Goal: Task Accomplishment & Management: Use online tool/utility

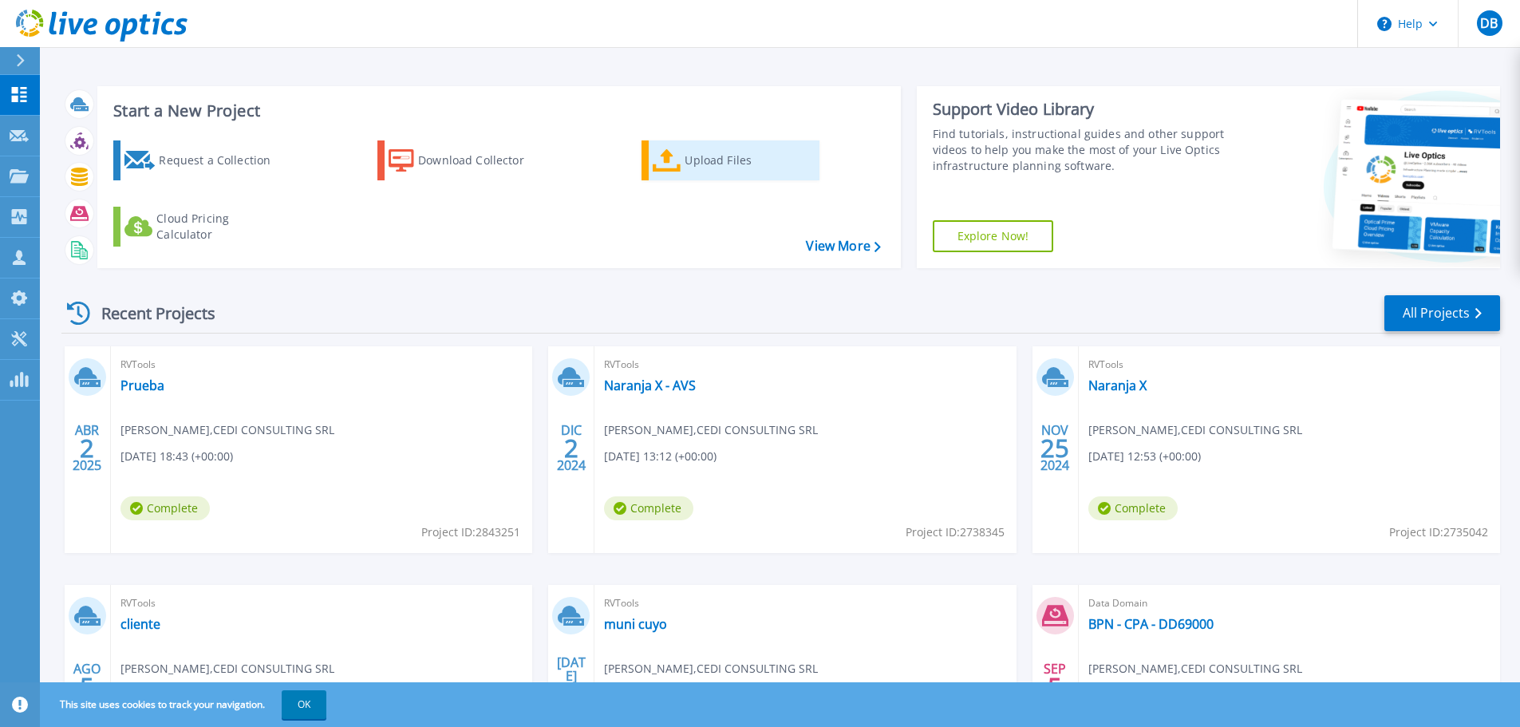
click at [690, 156] on div "Upload Files" at bounding box center [749, 160] width 128 height 32
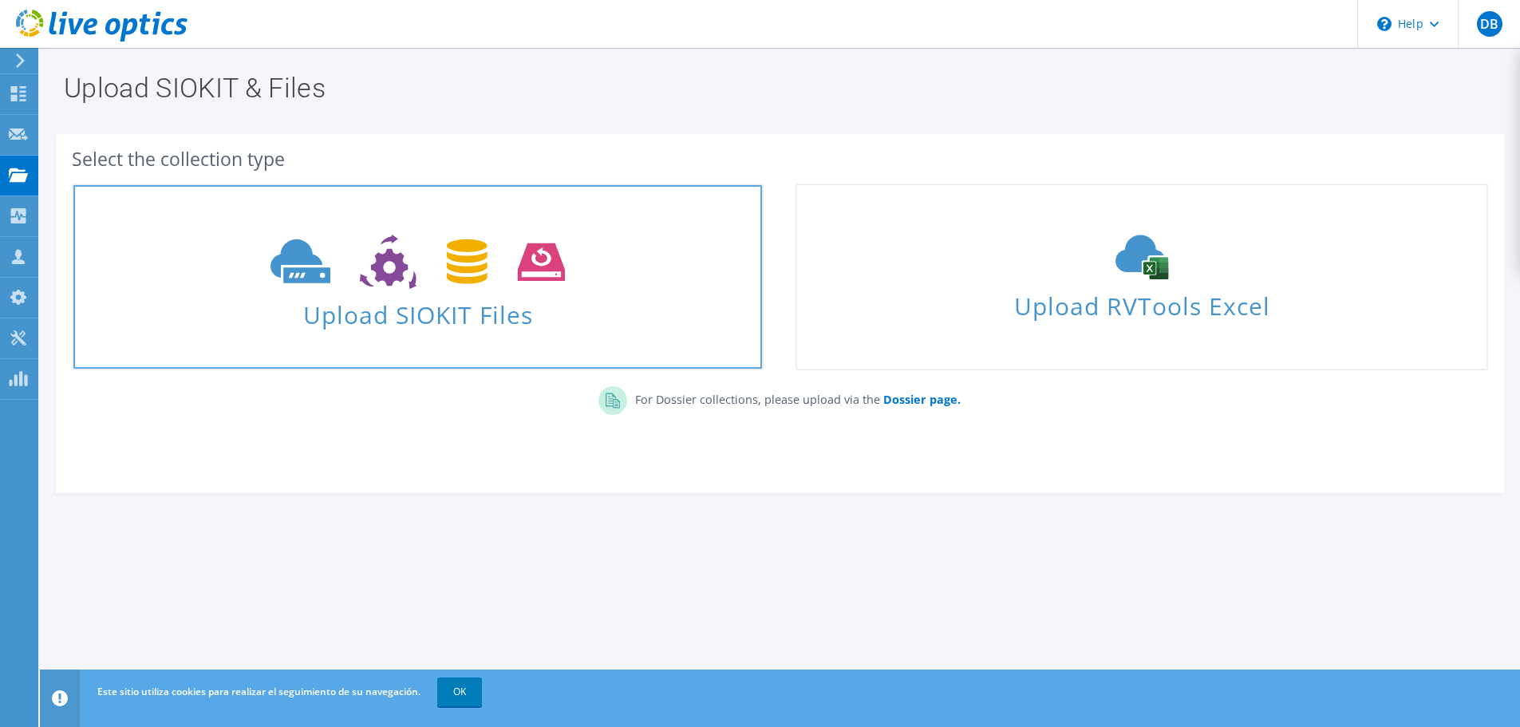
click at [454, 295] on span "Upload SIOKIT Files" at bounding box center [417, 310] width 689 height 34
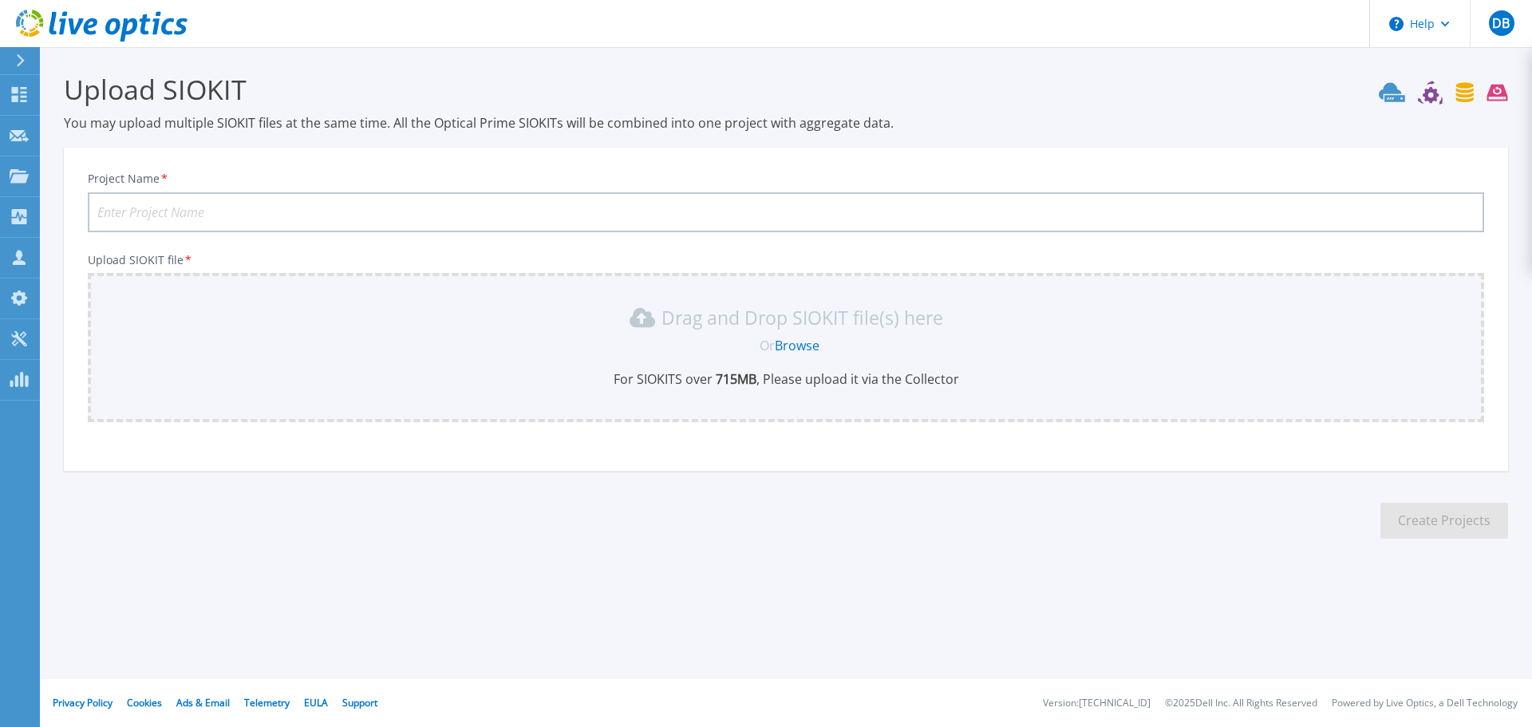
click at [231, 201] on input "Project Name *" at bounding box center [786, 212] width 1397 height 40
type input "Conmega"
click at [807, 345] on link "Browse" at bounding box center [797, 346] width 45 height 18
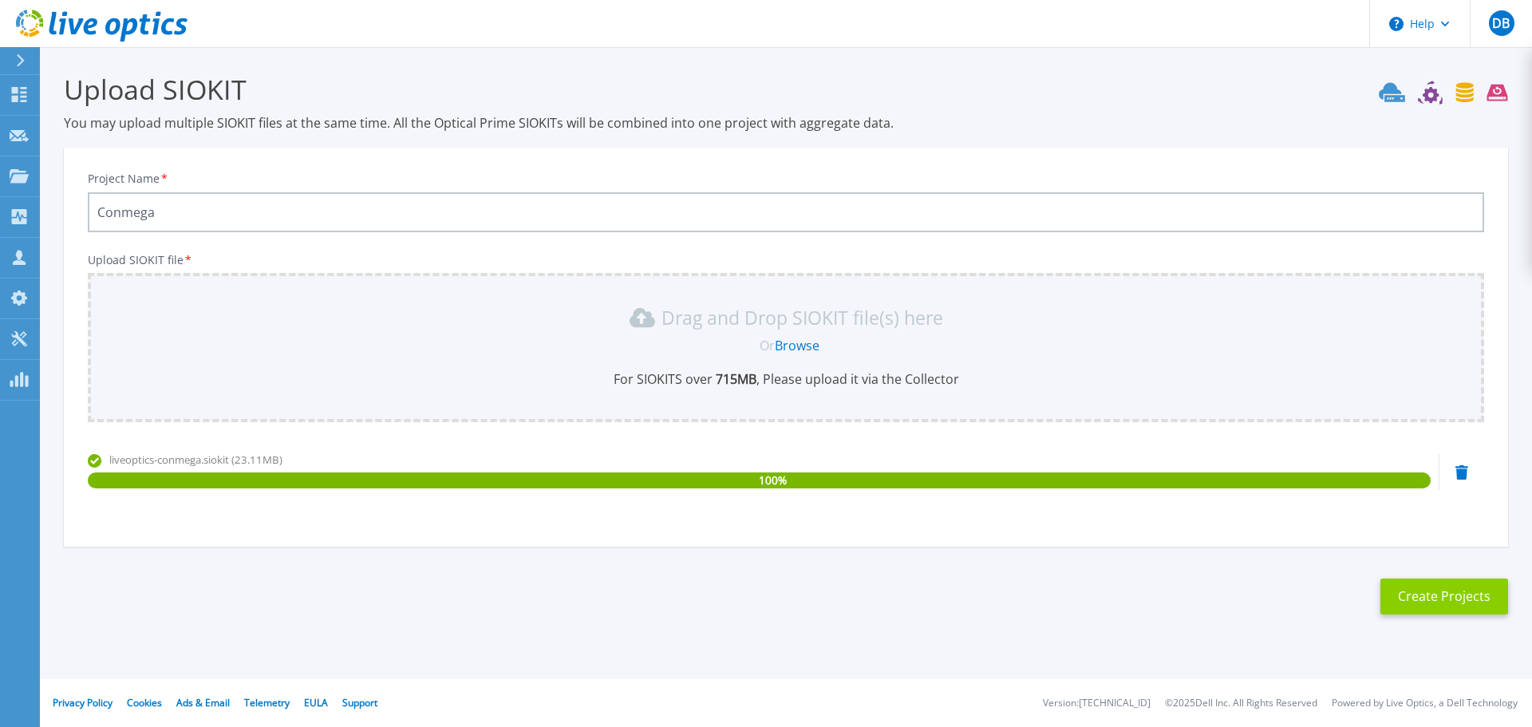
click at [1458, 598] on button "Create Projects" at bounding box center [1445, 597] width 128 height 36
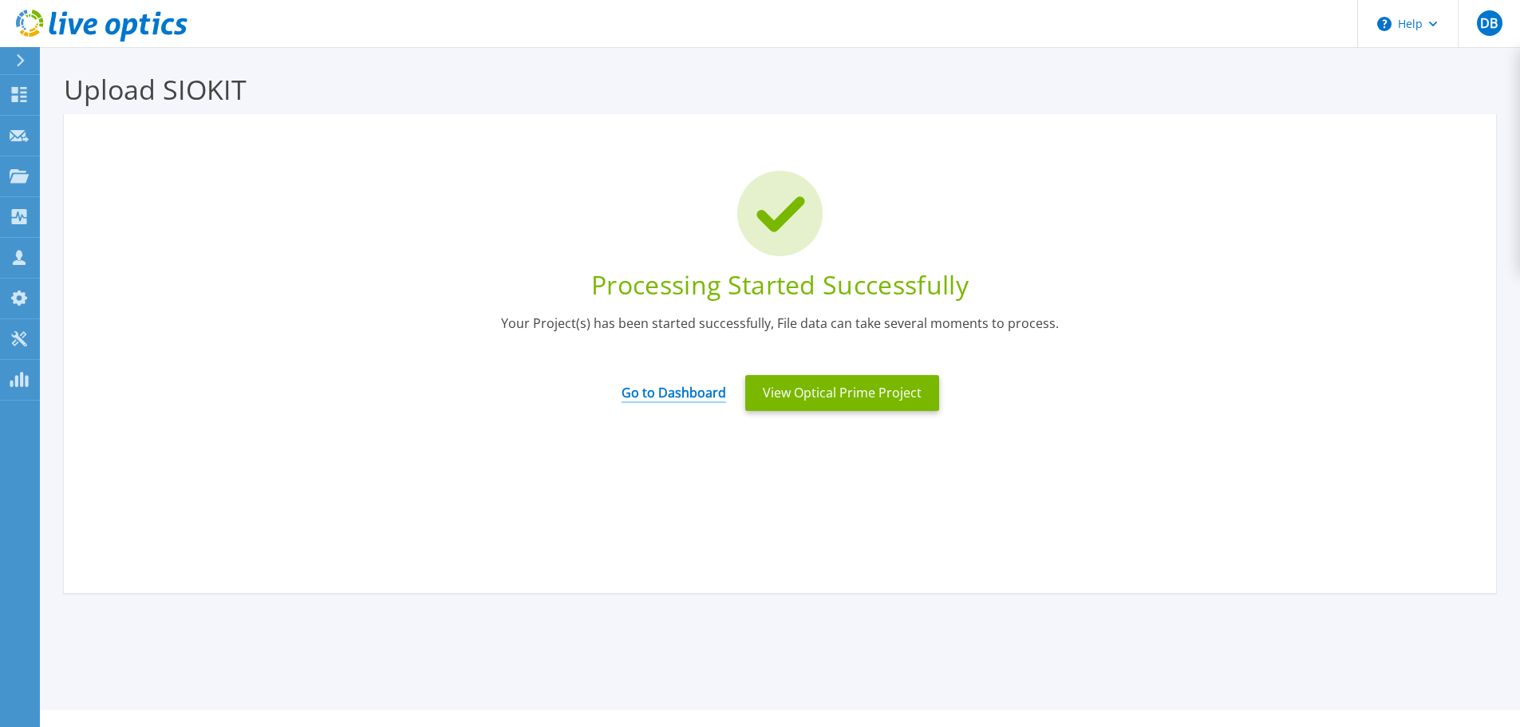
click at [653, 397] on link "Go to Dashboard" at bounding box center [674, 387] width 105 height 31
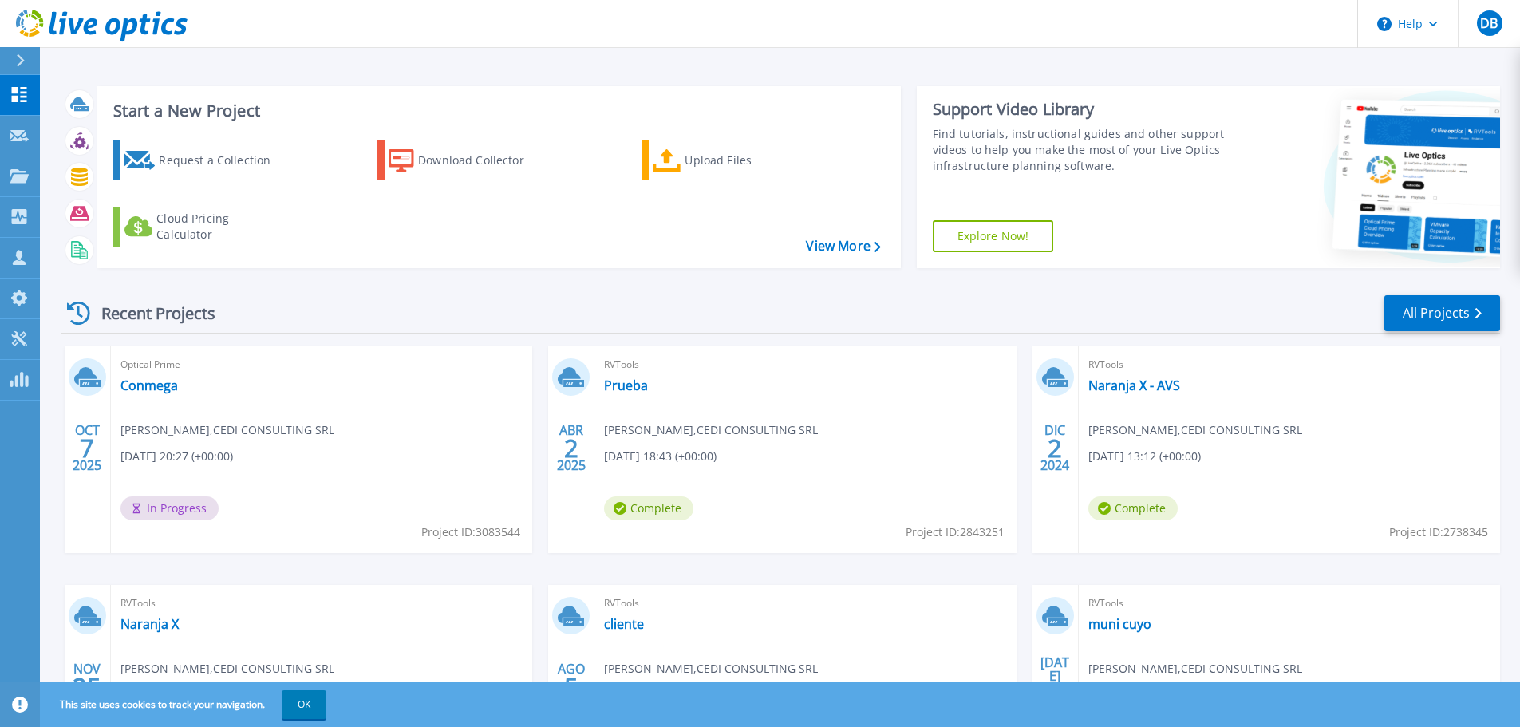
click at [947, 381] on div "RVTools Prueba [PERSON_NAME] , CEDI CONSULTING SRL [DATE] 18:43 (+00:00) Comple…" at bounding box center [805, 449] width 421 height 207
click at [1476, 311] on icon at bounding box center [1478, 313] width 6 height 10
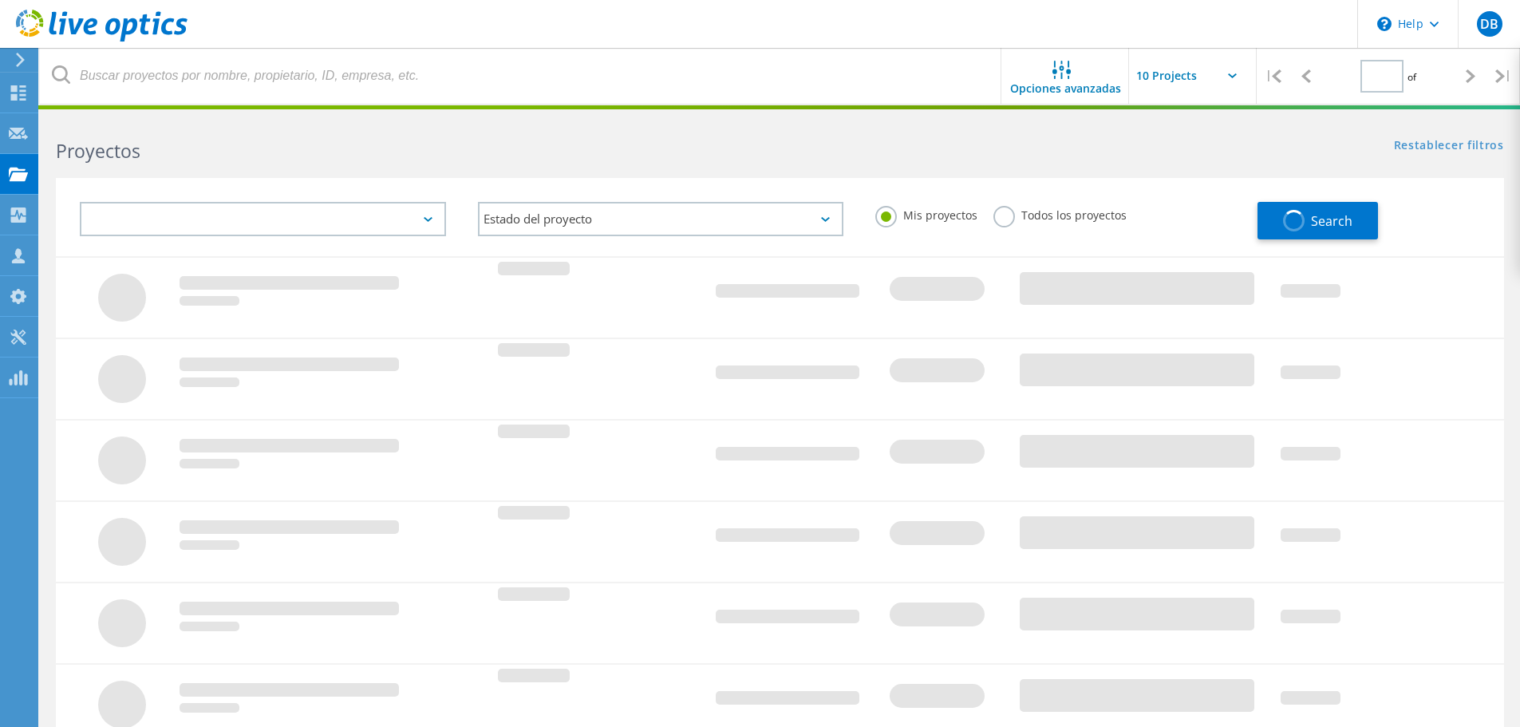
type input "1"
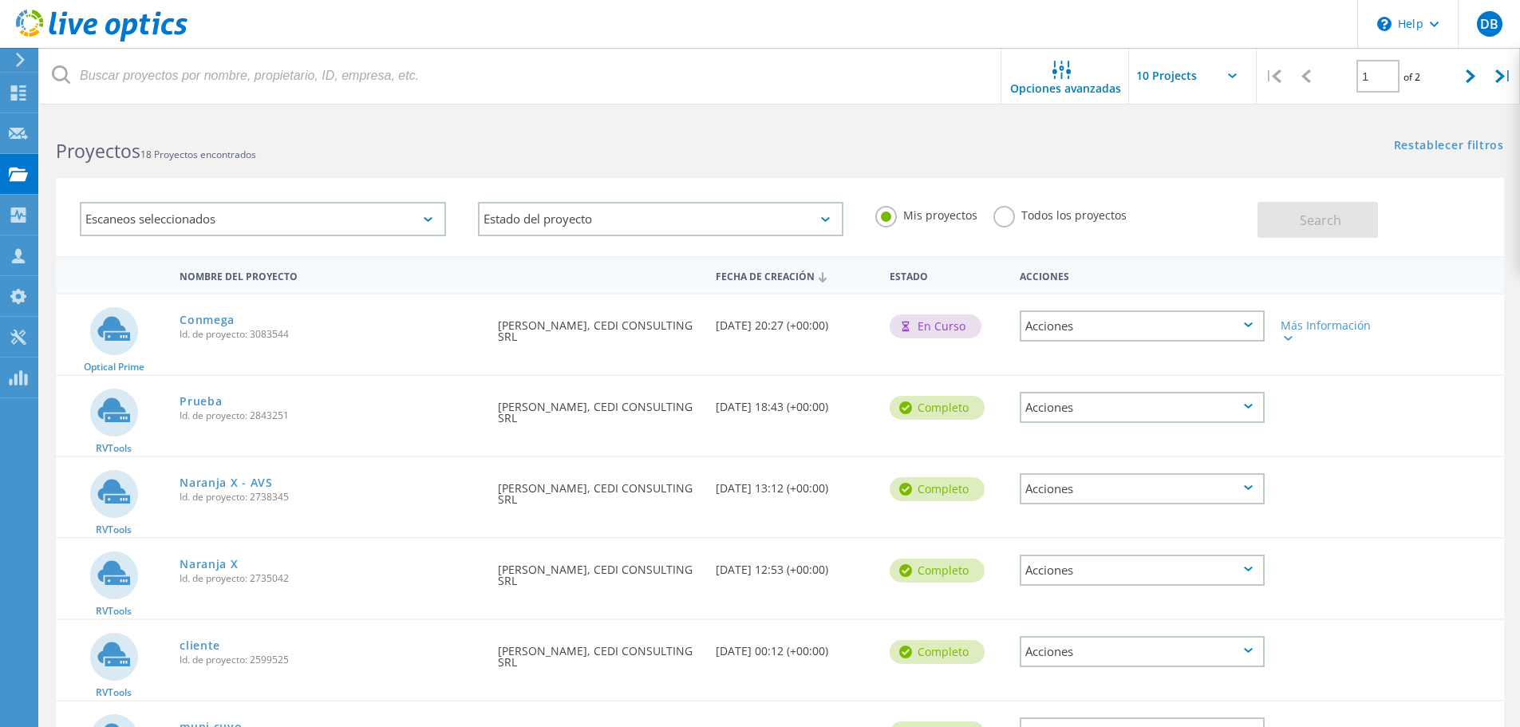
click at [39, 50] on html "\n Help Explore Helpful Articles Contact Support DB Asociado de canal Diego Boc…" at bounding box center [760, 585] width 1520 height 1171
click at [27, 63] on div at bounding box center [18, 60] width 24 height 14
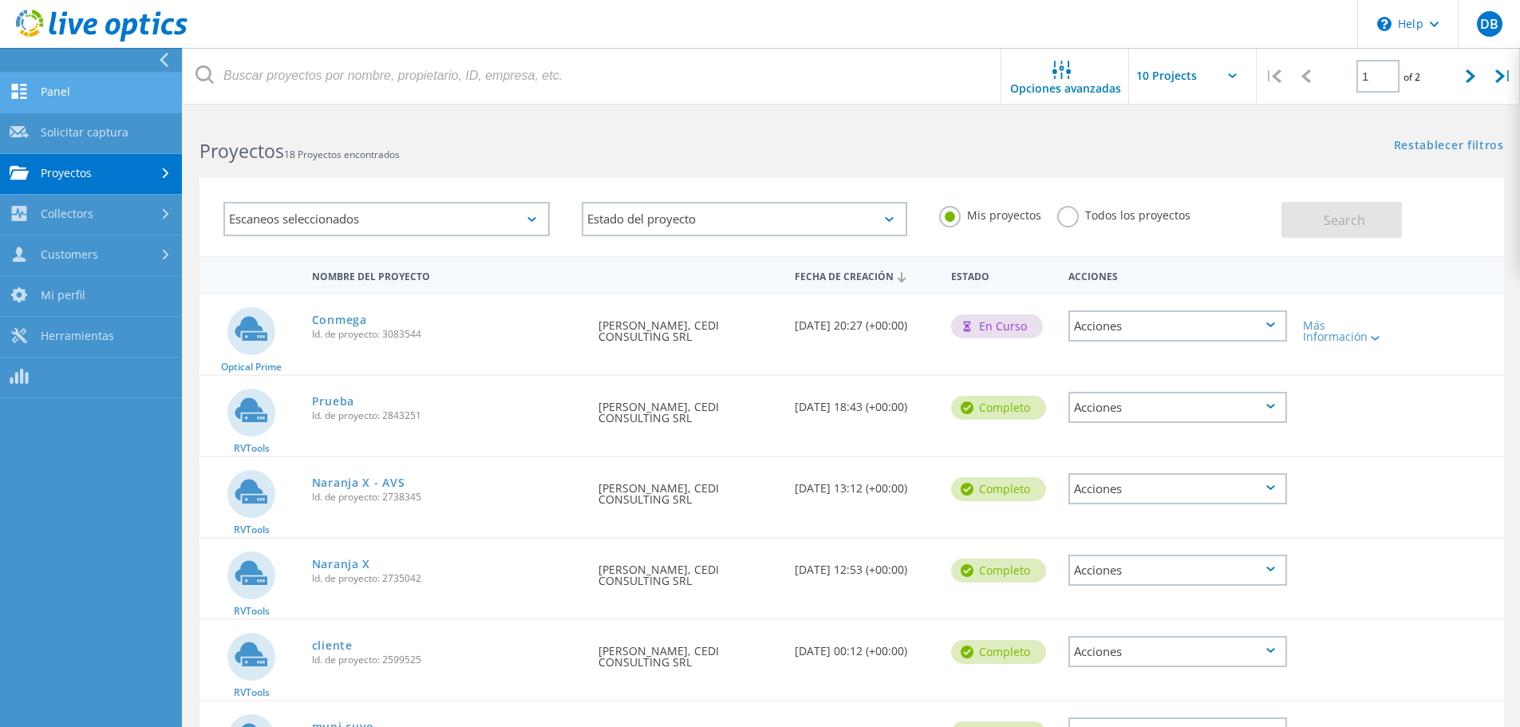
click at [64, 105] on link "Panel" at bounding box center [91, 93] width 182 height 41
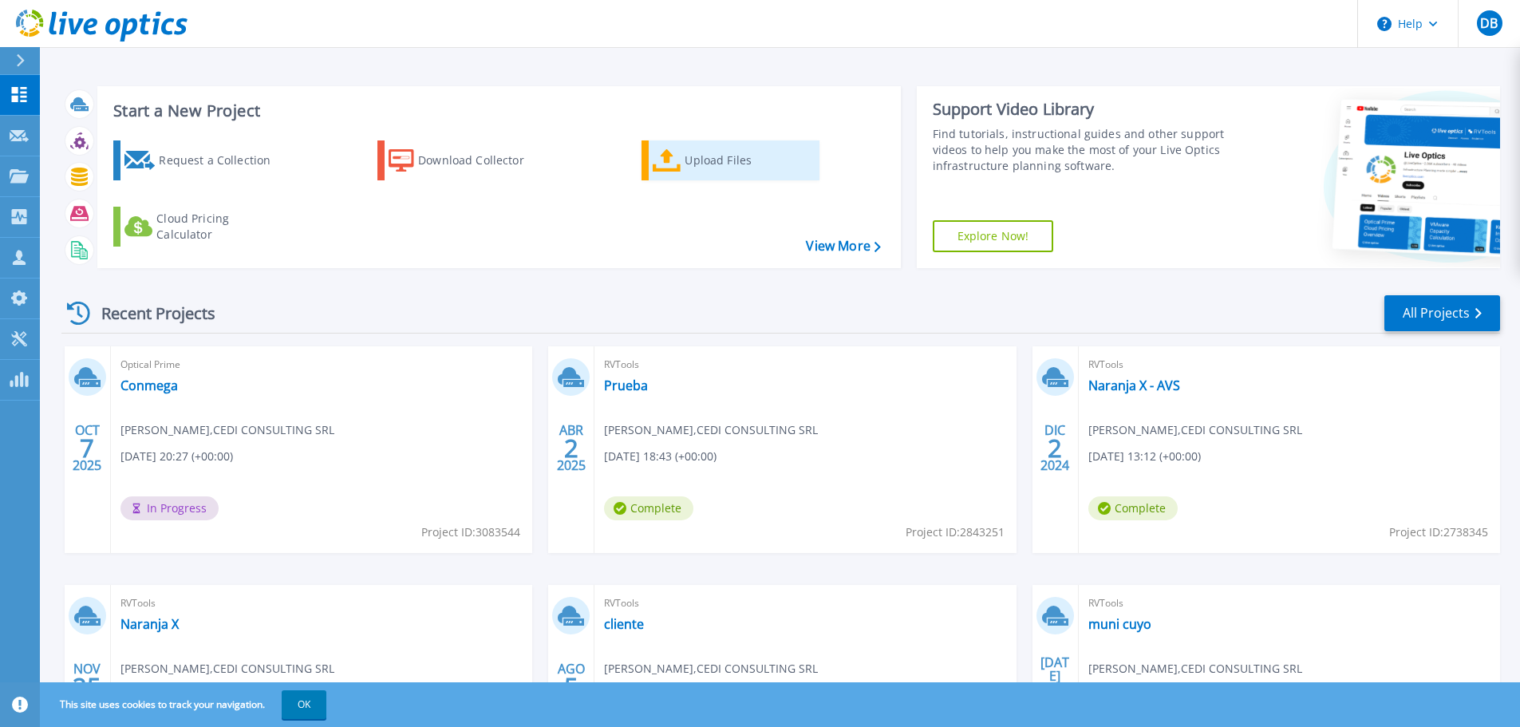
click at [722, 176] on link "Upload Files" at bounding box center [731, 160] width 178 height 40
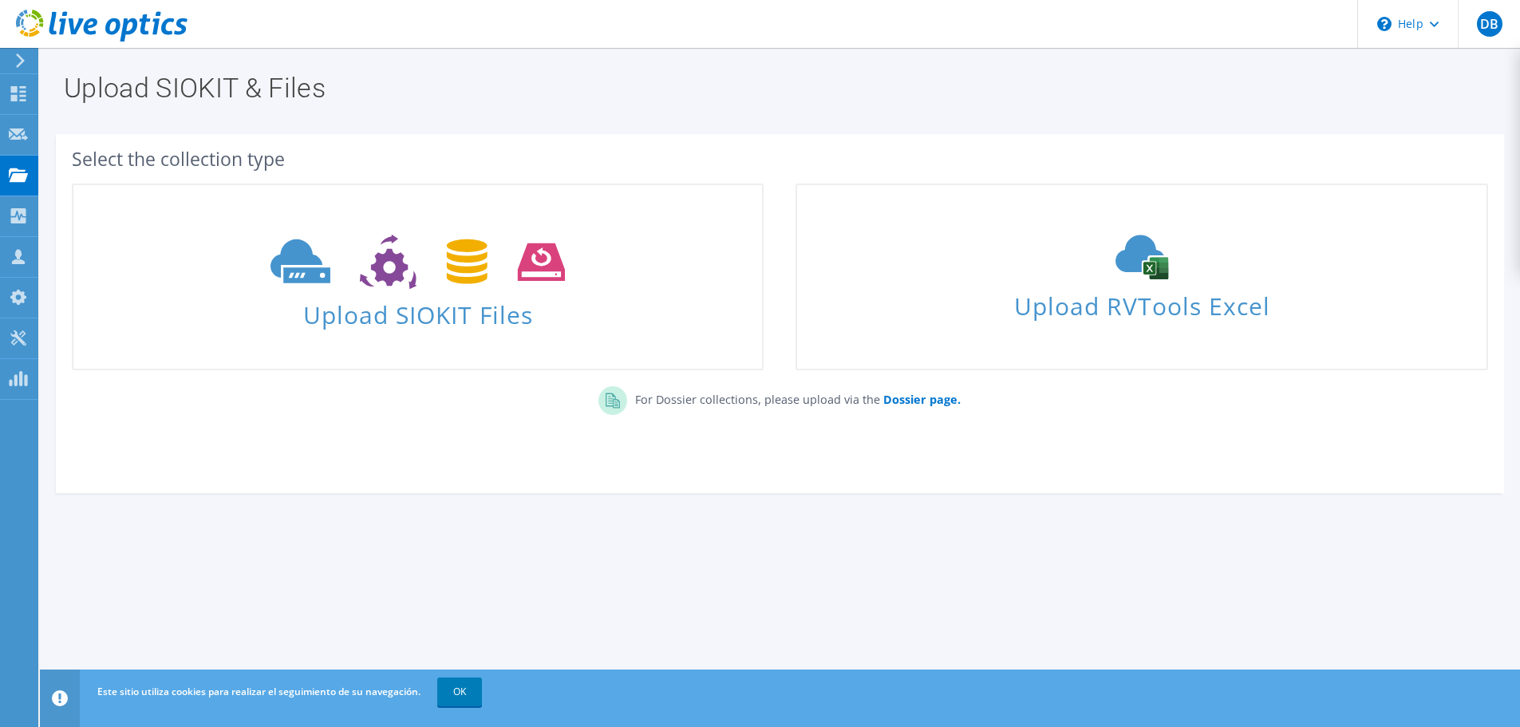
click at [22, 55] on icon at bounding box center [20, 60] width 12 height 14
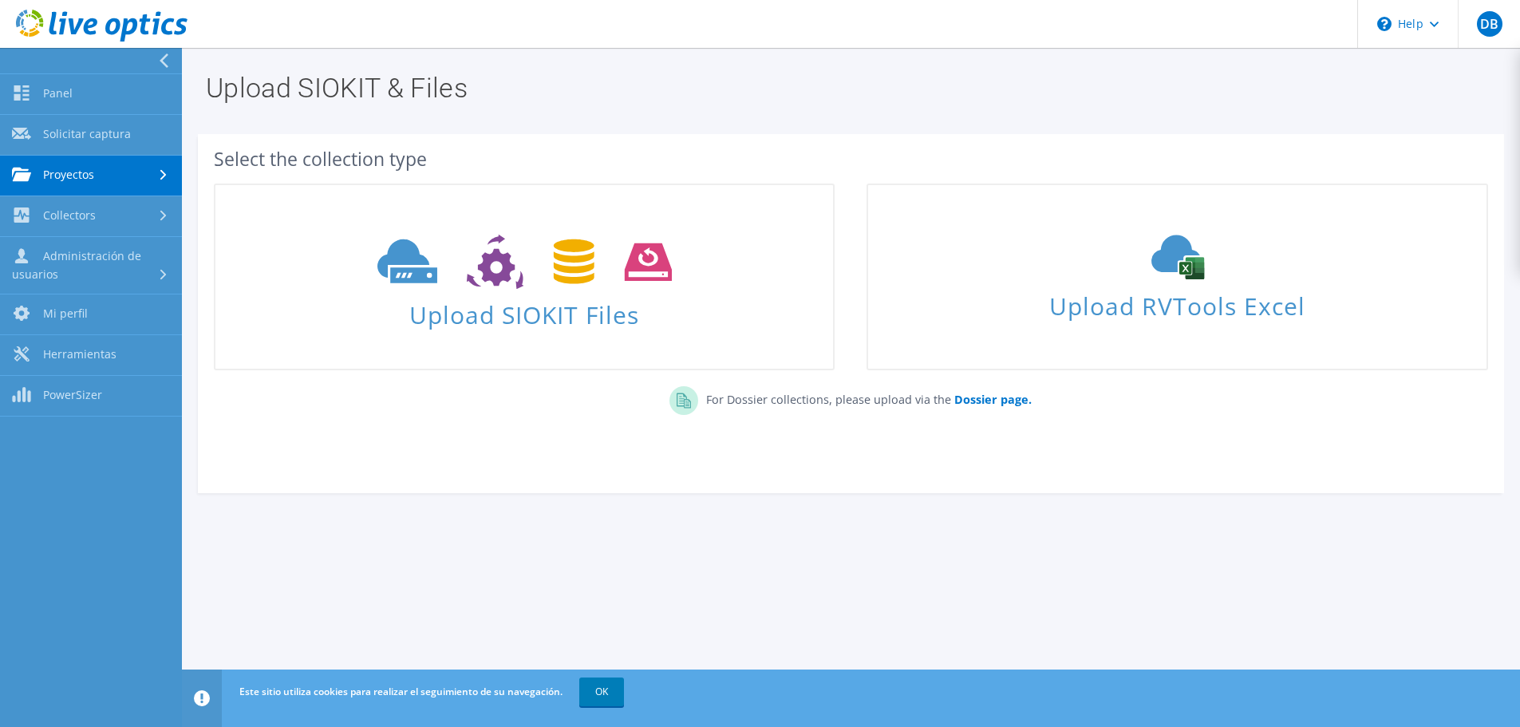
click at [73, 174] on link "Proyectos" at bounding box center [91, 176] width 182 height 41
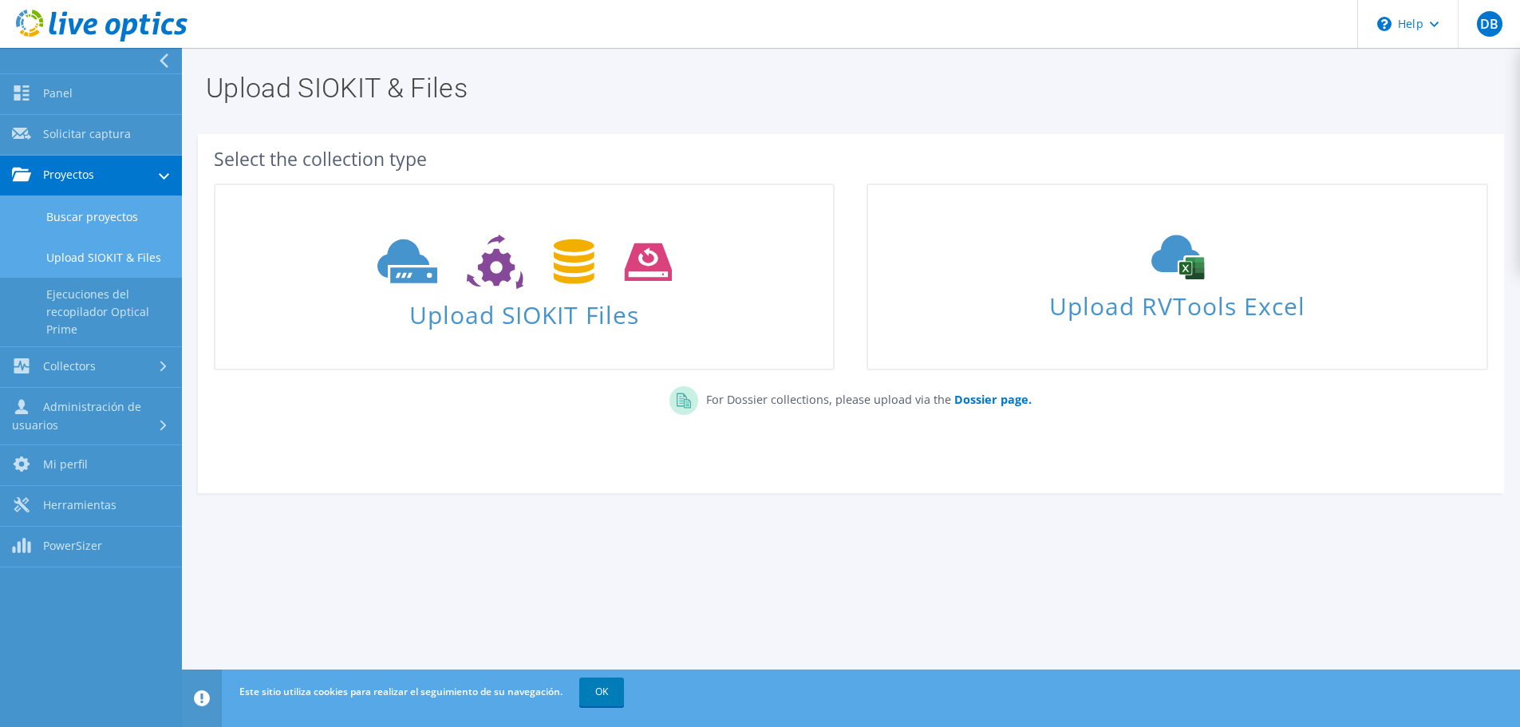
click at [83, 217] on link "Buscar proyectos" at bounding box center [91, 216] width 182 height 41
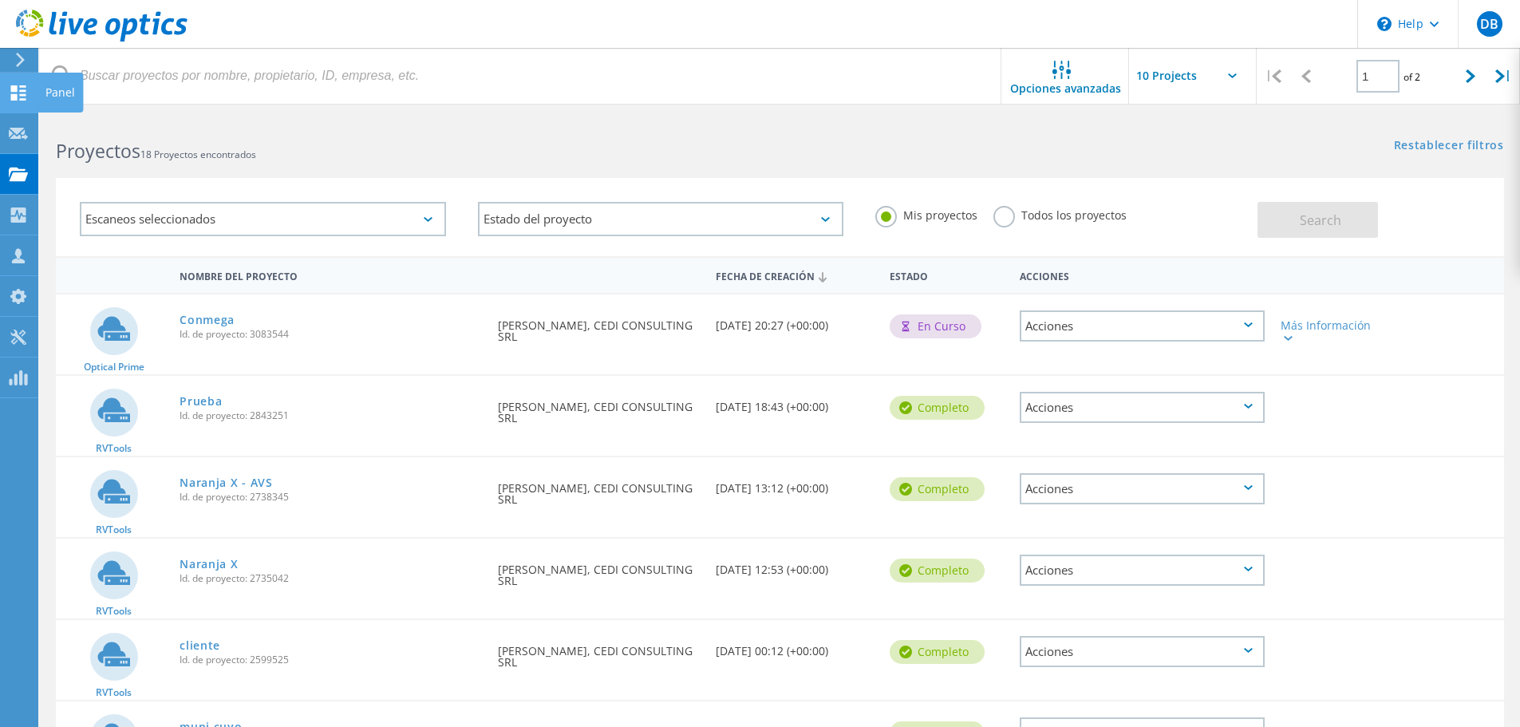
click at [15, 93] on icon at bounding box center [18, 92] width 19 height 15
